Goal: Task Accomplishment & Management: Manage account settings

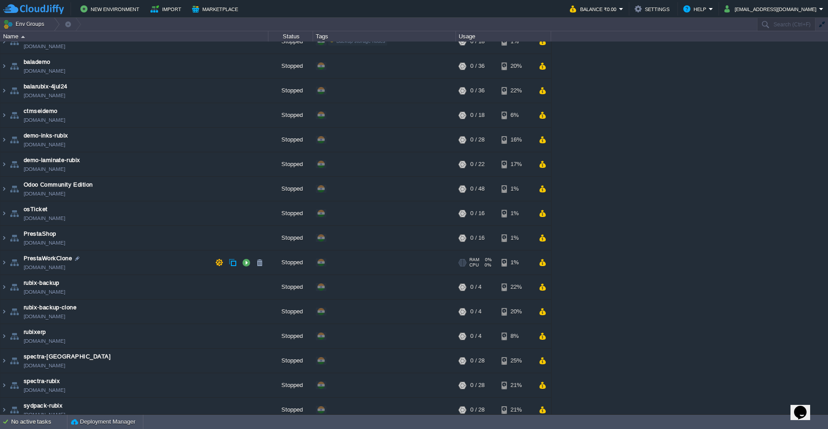
scroll to position [20, 0]
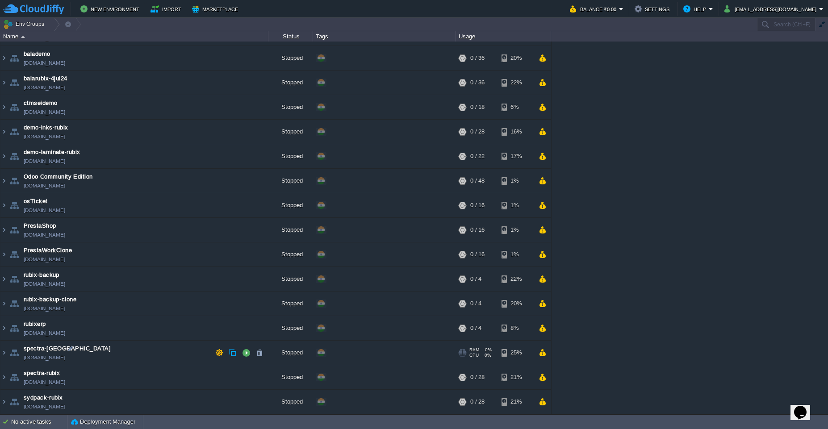
click at [65, 360] on link "[DOMAIN_NAME]" at bounding box center [45, 357] width 42 height 9
click at [71, 350] on div at bounding box center [71, 349] width 8 height 8
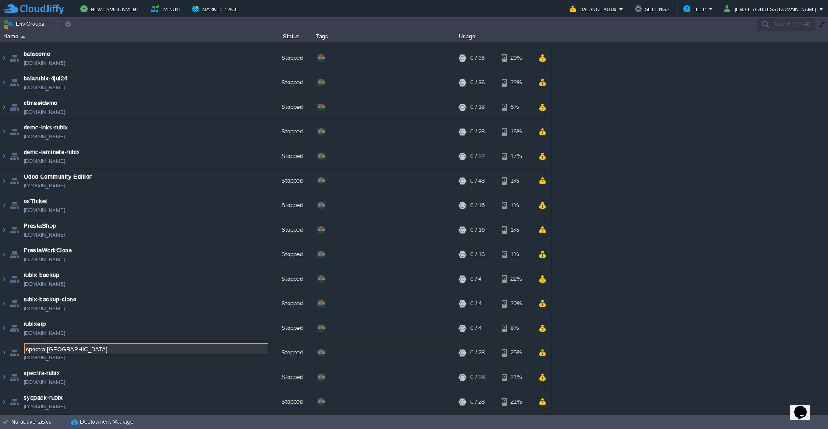
click at [77, 351] on input "spectra-[GEOGRAPHIC_DATA]" at bounding box center [146, 349] width 245 height 12
drag, startPoint x: 77, startPoint y: 351, endPoint x: 24, endPoint y: 352, distance: 53.2
click at [24, 352] on input "spectra-[GEOGRAPHIC_DATA]" at bounding box center [146, 349] width 245 height 12
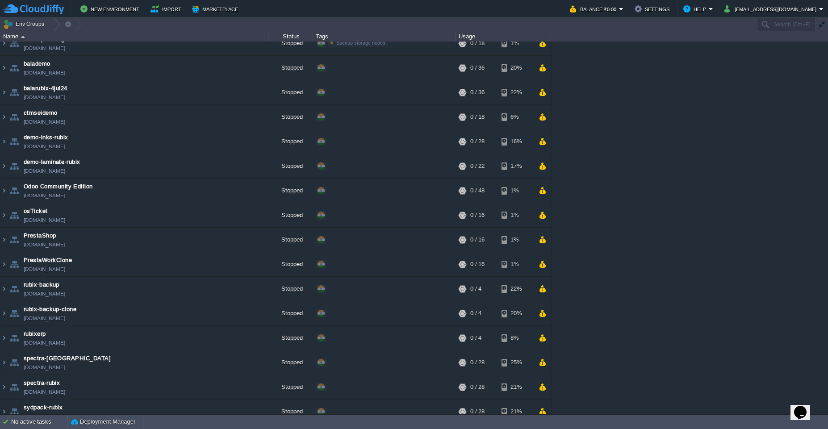
scroll to position [0, 0]
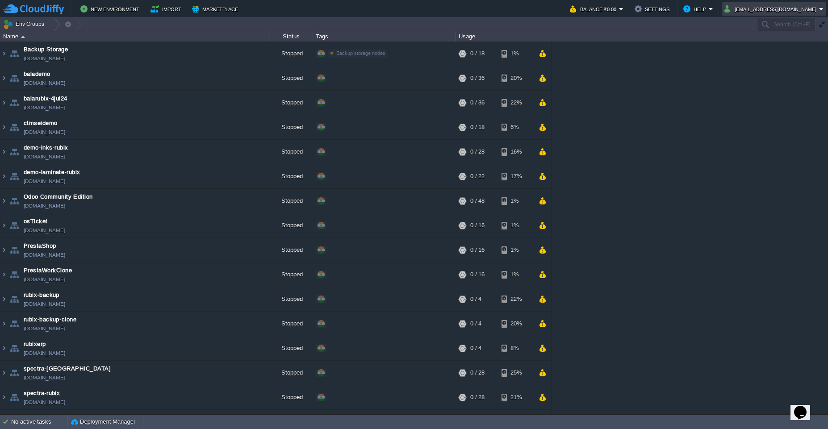
click at [821, 11] on em "[EMAIL_ADDRESS][DOMAIN_NAME]" at bounding box center [774, 9] width 99 height 11
click at [753, 47] on link "Sign out" at bounding box center [770, 47] width 109 height 10
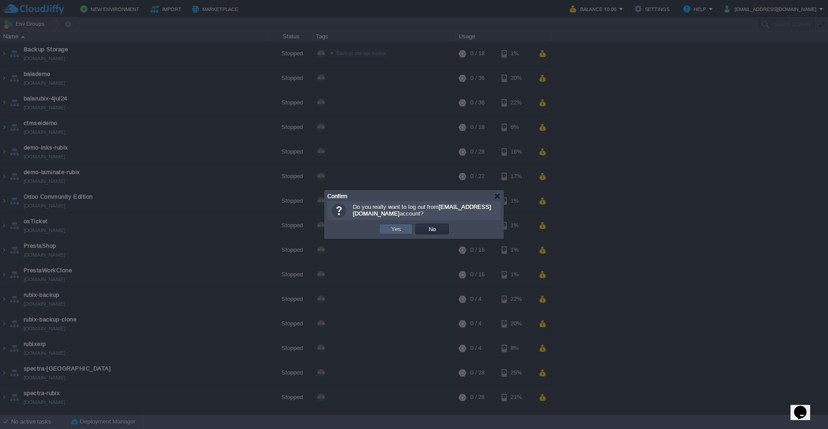
click at [398, 228] on button "Yes" at bounding box center [396, 229] width 15 height 8
